Goal: Find specific page/section: Find specific page/section

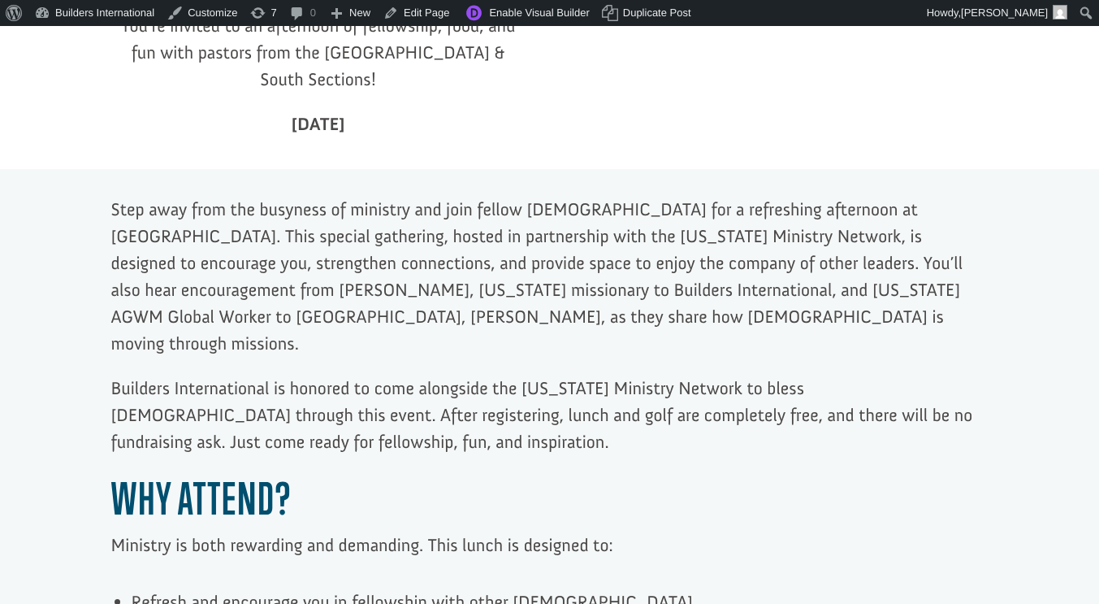
scroll to position [628, 0]
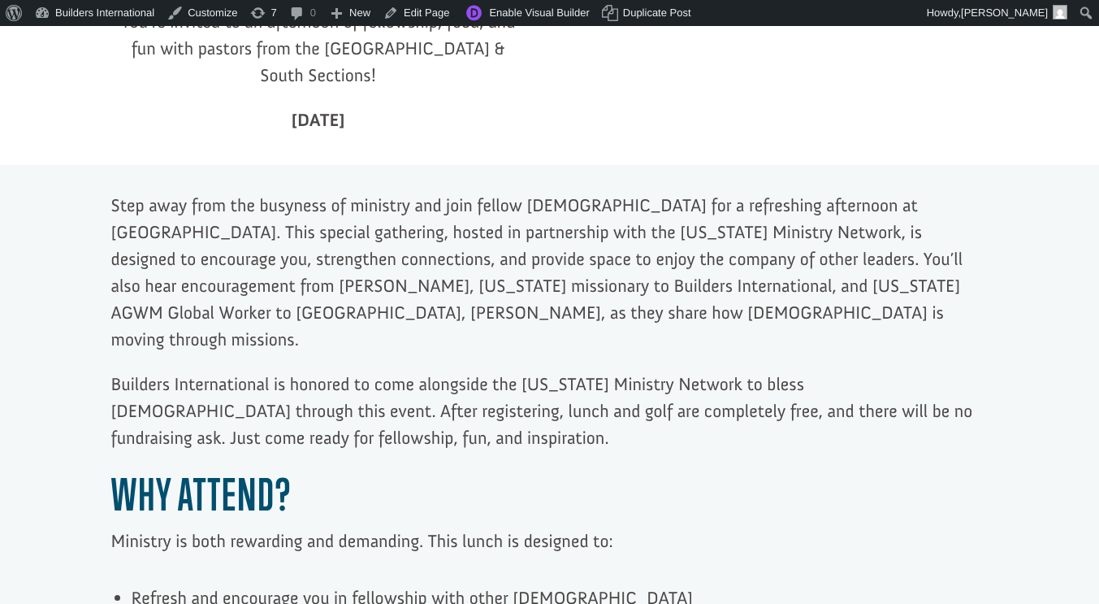
click at [339, 249] on p "Step away from the busyness of ministry and join fellow [DEMOGRAPHIC_DATA] for …" at bounding box center [550, 281] width 878 height 179
click at [395, 257] on p "Step away from the busyness of ministry and join fellow [DEMOGRAPHIC_DATA] for …" at bounding box center [550, 281] width 878 height 179
click at [427, 8] on link "Edit Page" at bounding box center [416, 13] width 79 height 26
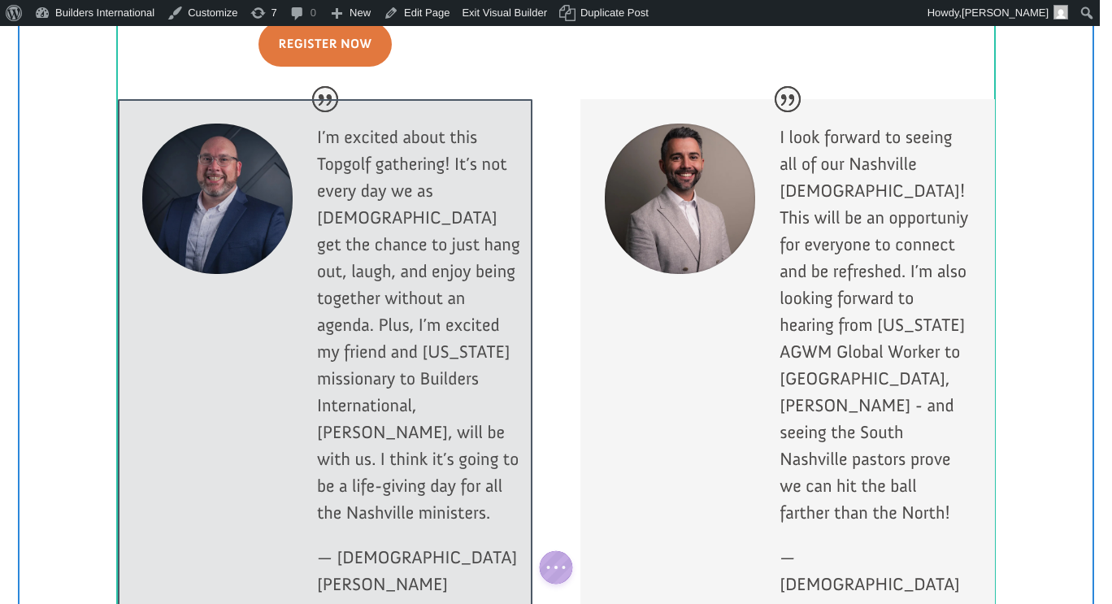
scroll to position [1827, 0]
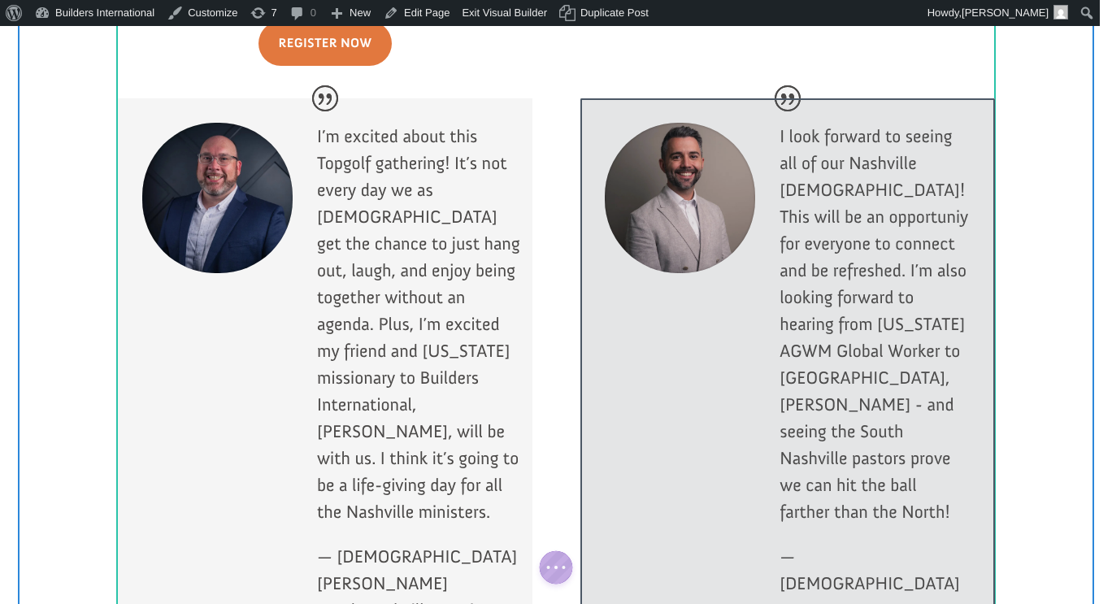
click at [826, 158] on div at bounding box center [787, 396] width 414 height 596
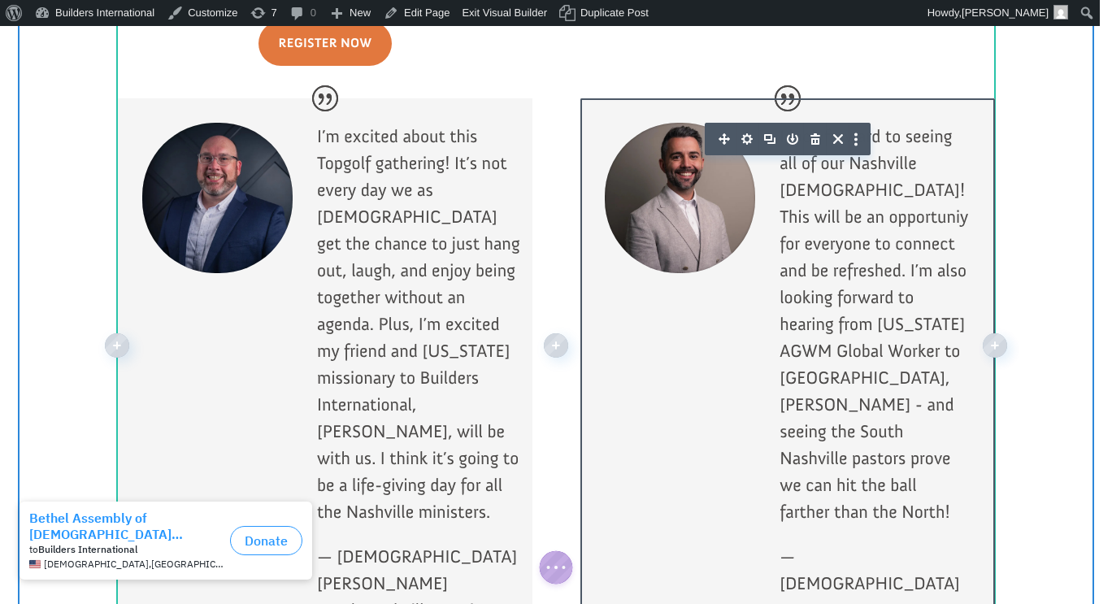
click at [840, 168] on p "I look forward to seeing all of our Nashville [DEMOGRAPHIC_DATA]! This will be …" at bounding box center [874, 333] width 191 height 420
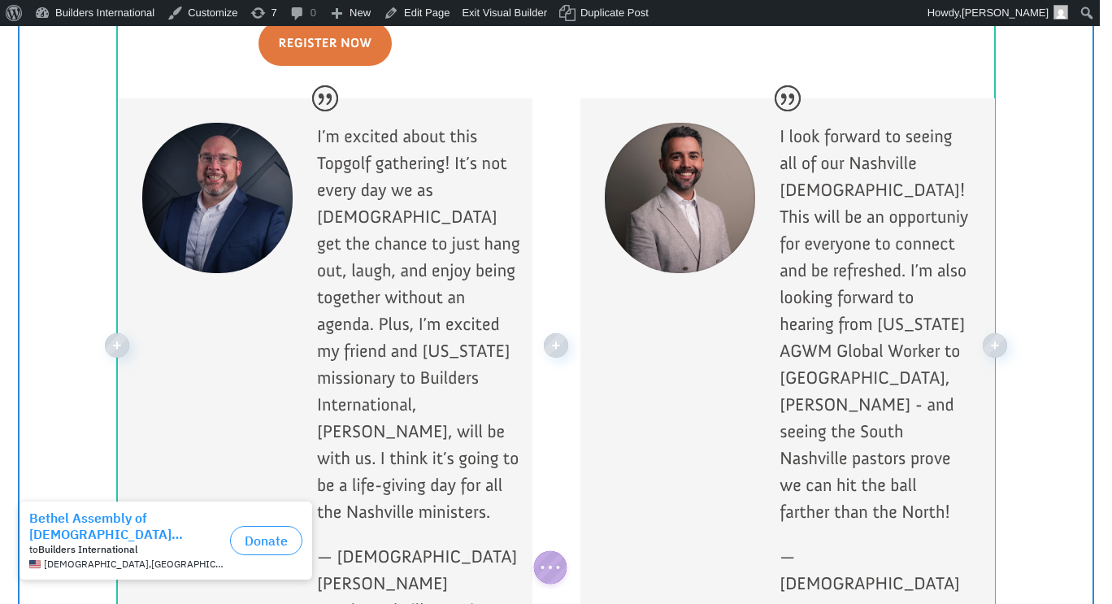
click at [846, 141] on p "I look forward to seeing all of our Nashville [DEMOGRAPHIC_DATA]! This will be …" at bounding box center [874, 333] width 191 height 420
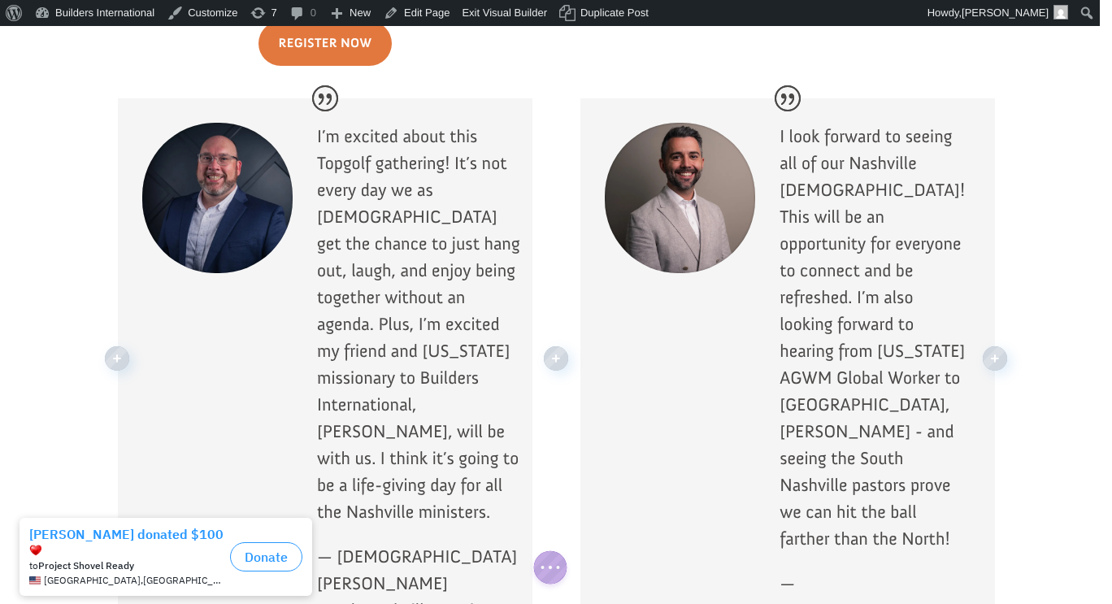
click at [926, 381] on p "I look forward to seeing all of our Nashville [DEMOGRAPHIC_DATA]! This will be …" at bounding box center [874, 346] width 191 height 447
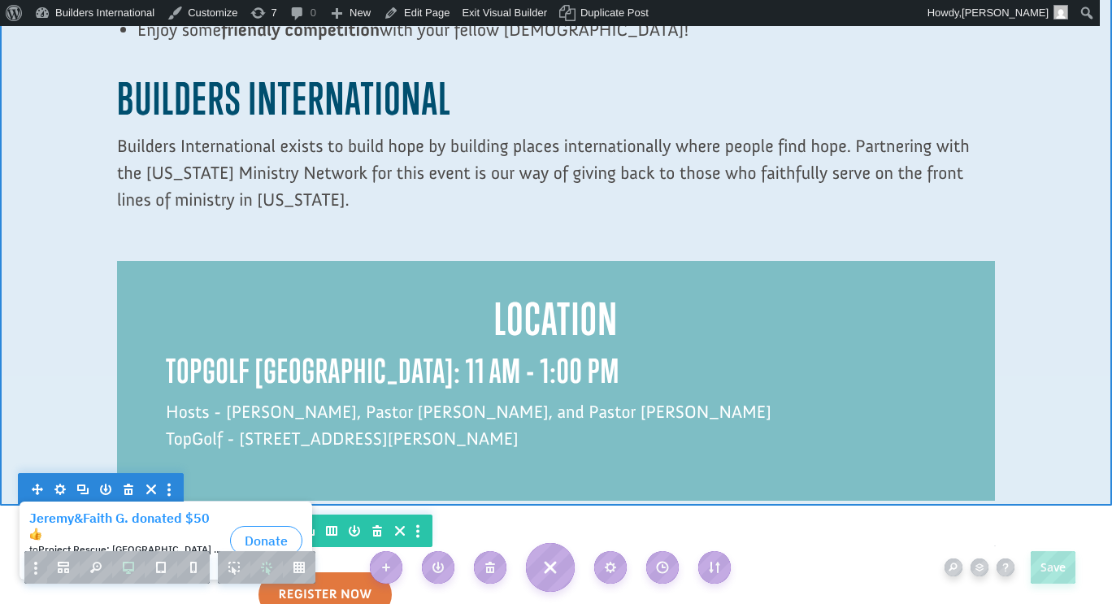
scroll to position [1276, 0]
